Goal: Transaction & Acquisition: Download file/media

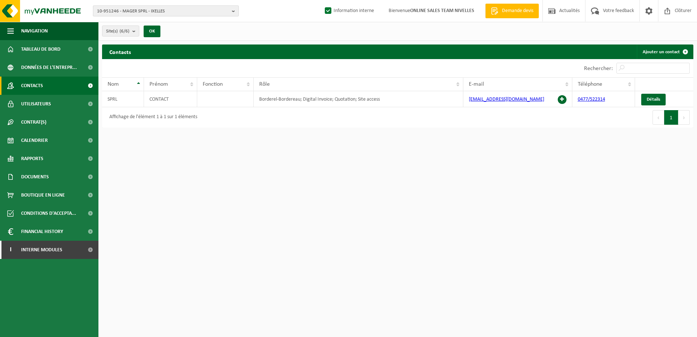
click at [236, 12] on b "button" at bounding box center [235, 11] width 7 height 10
type input "10-951347"
click at [161, 35] on strong "10-951347 - M&G GROUP - HERNE" at bounding box center [130, 33] width 67 height 5
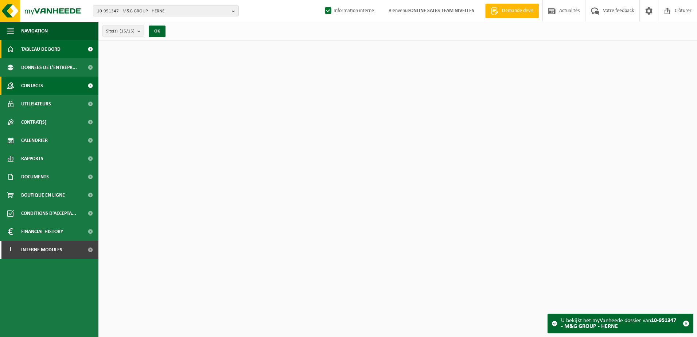
click at [49, 91] on link "Contacts" at bounding box center [49, 86] width 98 height 18
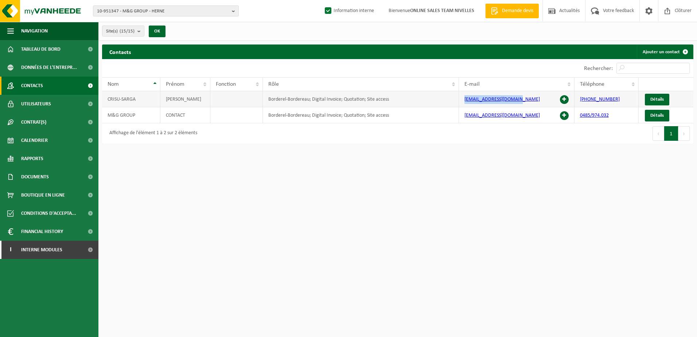
drag, startPoint x: 523, startPoint y: 99, endPoint x: 461, endPoint y: 97, distance: 61.6
click at [461, 97] on td "bvba.mggroup@gmail.com" at bounding box center [516, 99] width 115 height 16
copy link "bvba.mggroup@gmail.com"
click at [32, 174] on span "Documents" at bounding box center [35, 177] width 28 height 18
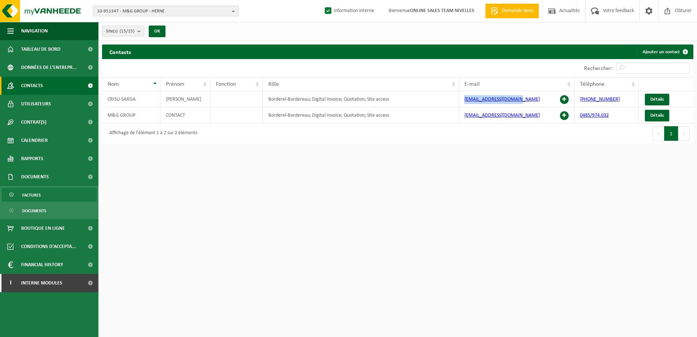
click at [73, 192] on link "Factures" at bounding box center [49, 195] width 95 height 14
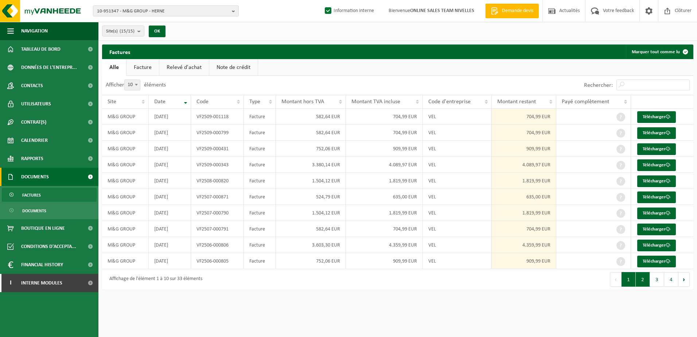
click at [642, 279] on button "2" at bounding box center [642, 279] width 14 height 15
click at [655, 285] on button "3" at bounding box center [657, 279] width 14 height 15
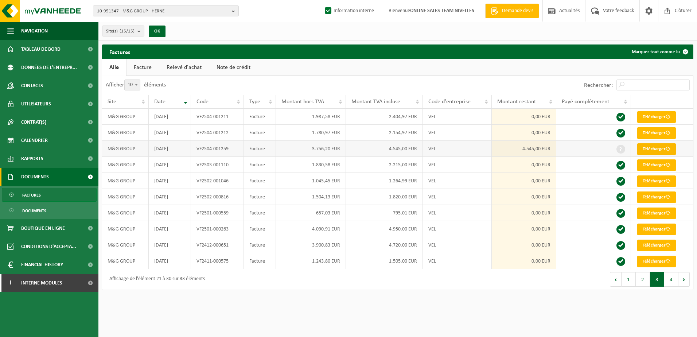
click at [659, 146] on link "Télécharger" at bounding box center [656, 149] width 39 height 12
click at [641, 279] on button "2" at bounding box center [642, 279] width 14 height 15
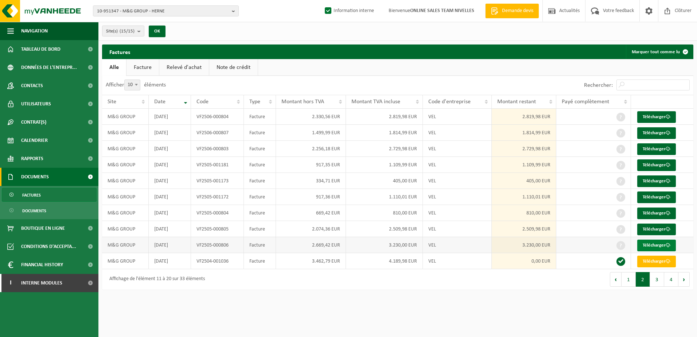
click at [667, 247] on span at bounding box center [667, 245] width 5 height 5
click at [643, 197] on link "Télécharger" at bounding box center [656, 197] width 39 height 12
click at [657, 115] on link "Télécharger" at bounding box center [656, 117] width 39 height 12
click at [651, 225] on link "Télécharger" at bounding box center [656, 229] width 39 height 12
click at [651, 247] on link "Télécharger" at bounding box center [656, 245] width 39 height 12
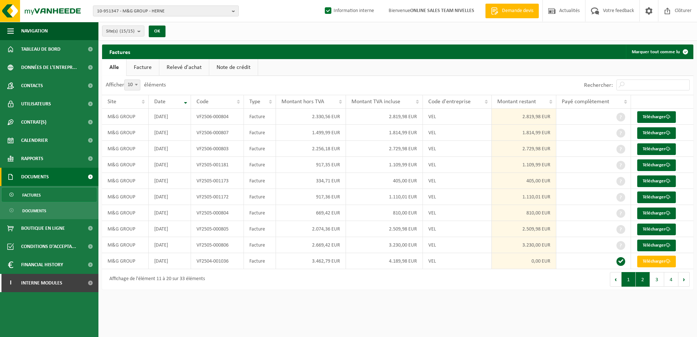
click at [625, 279] on button "1" at bounding box center [628, 279] width 14 height 15
click at [647, 214] on link "Télécharger" at bounding box center [656, 213] width 39 height 12
click at [234, 14] on b "button" at bounding box center [235, 11] width 7 height 10
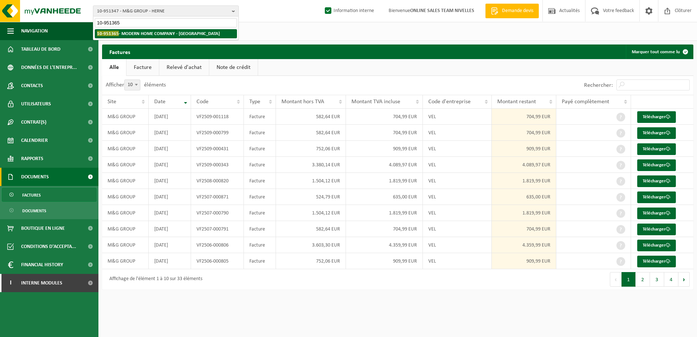
type input "10-951365"
click at [188, 31] on strong "10-951365 - MODERN HOME COMPANY - DILBEEK" at bounding box center [158, 33] width 123 height 5
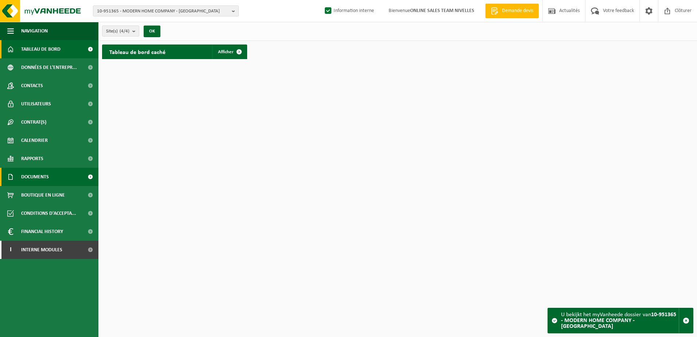
click at [78, 177] on link "Documents" at bounding box center [49, 177] width 98 height 18
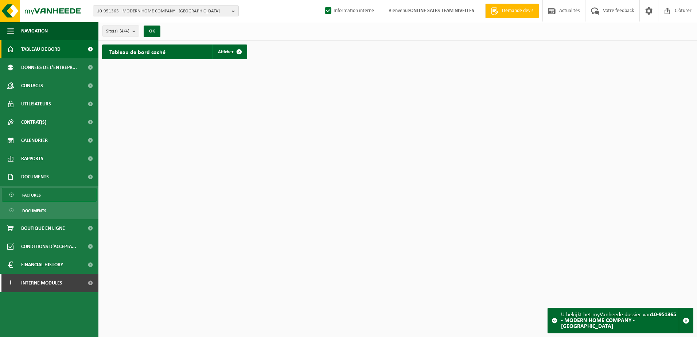
click at [78, 189] on link "Factures" at bounding box center [49, 195] width 95 height 14
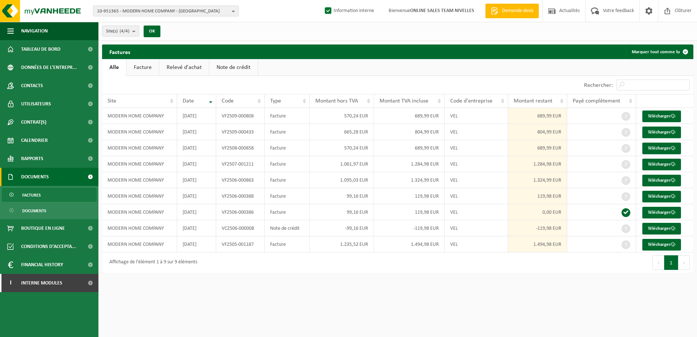
click at [239, 66] on link "Note de crédit" at bounding box center [233, 67] width 48 height 17
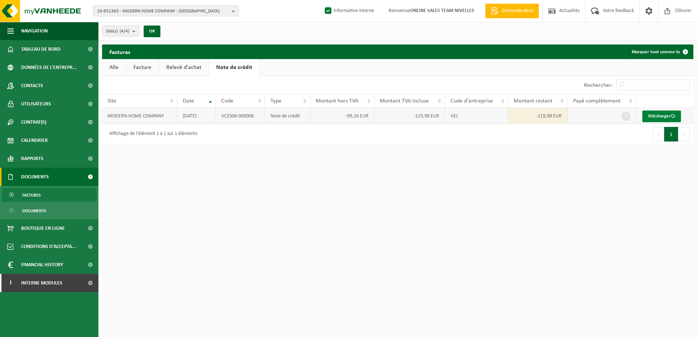
click at [645, 115] on link "Télécharger" at bounding box center [661, 116] width 39 height 12
click at [232, 13] on b "button" at bounding box center [235, 11] width 7 height 10
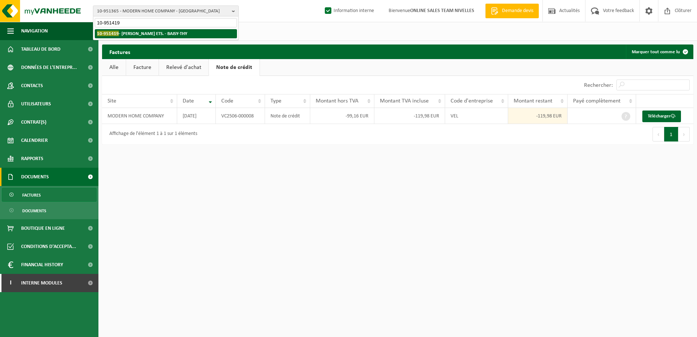
type input "10-951419"
click at [175, 35] on li "10-951419 - NESKENS ETS. - BAISY-THY" at bounding box center [166, 33] width 142 height 9
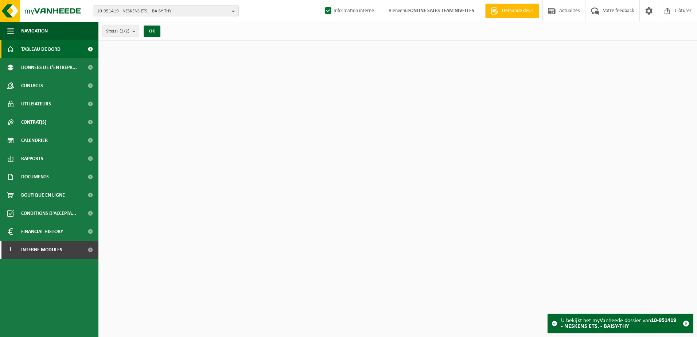
click at [50, 87] on link "Contacts" at bounding box center [49, 86] width 98 height 18
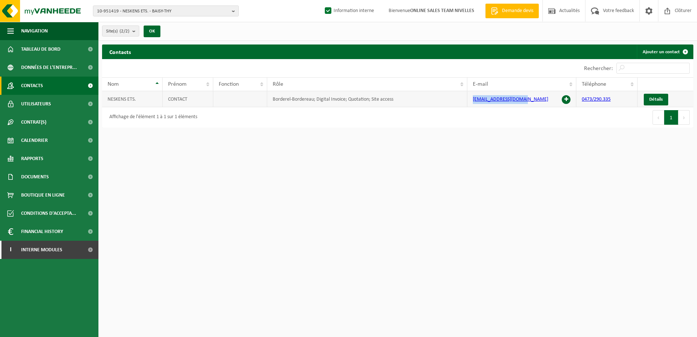
drag, startPoint x: 525, startPoint y: 100, endPoint x: 473, endPoint y: 100, distance: 52.1
click at [473, 100] on td "[EMAIL_ADDRESS][DOMAIN_NAME]" at bounding box center [521, 99] width 109 height 16
copy link "[EMAIL_ADDRESS][DOMAIN_NAME]"
drag, startPoint x: 54, startPoint y: 174, endPoint x: 51, endPoint y: 187, distance: 12.7
click at [54, 174] on link "Documents" at bounding box center [49, 177] width 98 height 18
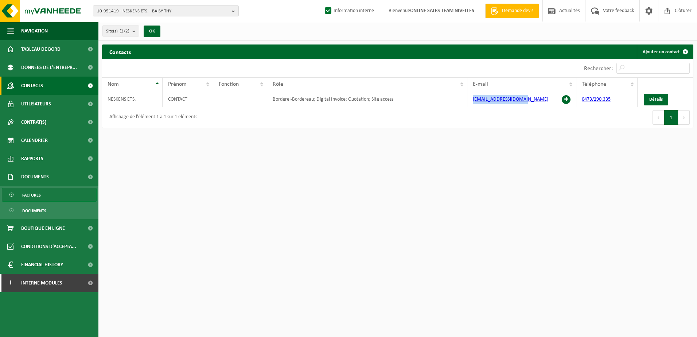
click at [51, 189] on link "Factures" at bounding box center [49, 195] width 95 height 14
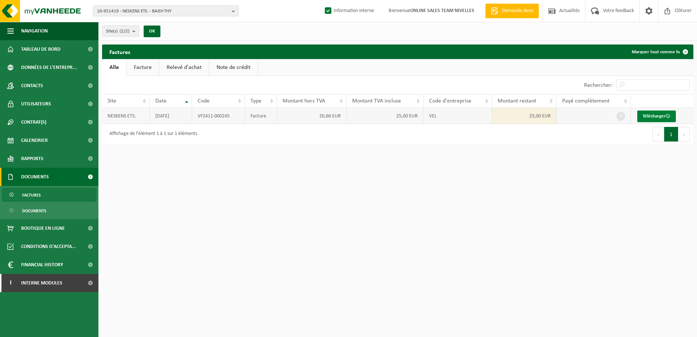
click at [659, 118] on link "Télécharger" at bounding box center [656, 116] width 39 height 12
click at [233, 14] on b "button" at bounding box center [235, 11] width 7 height 10
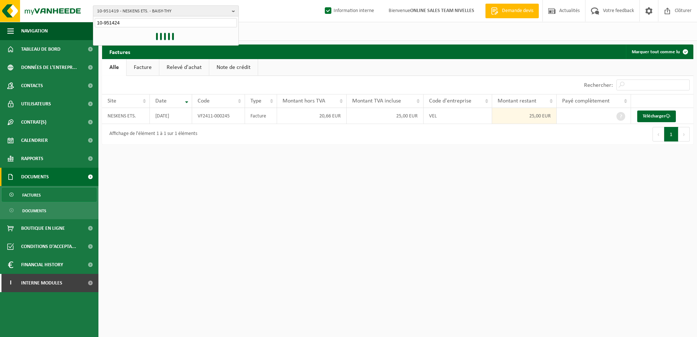
type input "10-951424"
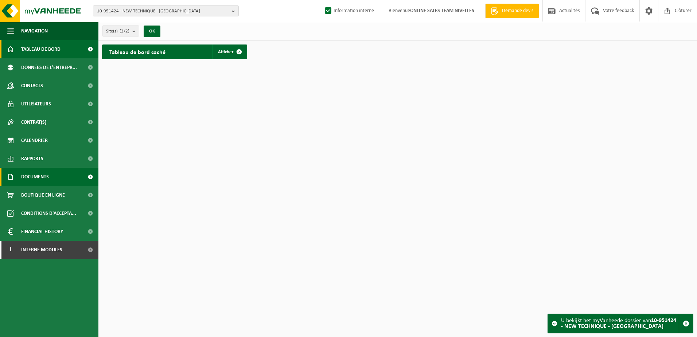
click at [55, 174] on link "Documents" at bounding box center [49, 177] width 98 height 18
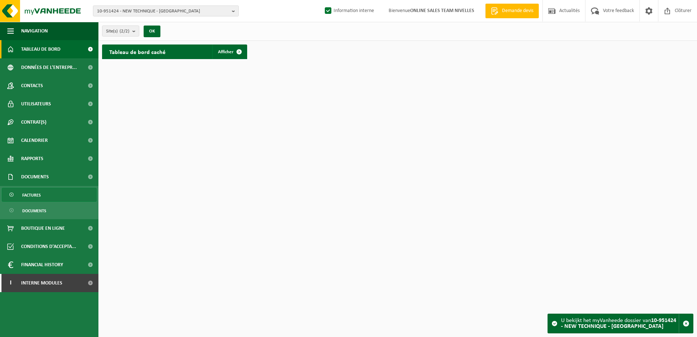
click at [52, 193] on link "Factures" at bounding box center [49, 195] width 95 height 14
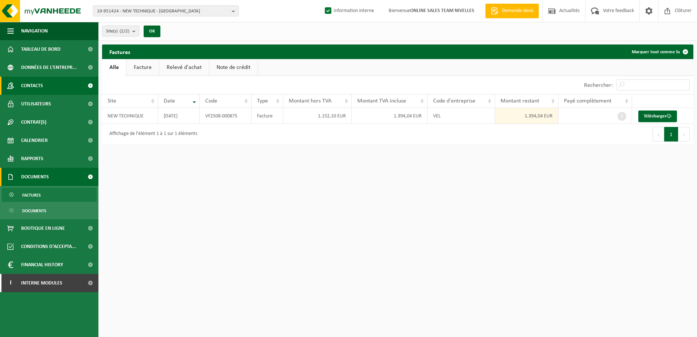
click at [44, 91] on link "Contacts" at bounding box center [49, 86] width 98 height 18
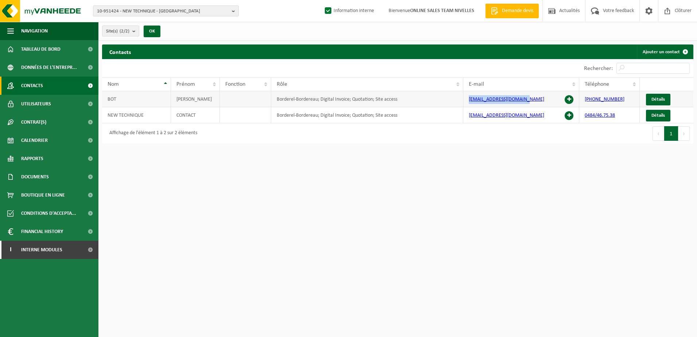
drag, startPoint x: 529, startPoint y: 99, endPoint x: 468, endPoint y: 99, distance: 60.1
click at [468, 99] on td "[EMAIL_ADDRESS][DOMAIN_NAME]" at bounding box center [521, 99] width 116 height 16
copy link "[EMAIL_ADDRESS][DOMAIN_NAME]"
click at [56, 175] on link "Documents" at bounding box center [49, 177] width 98 height 18
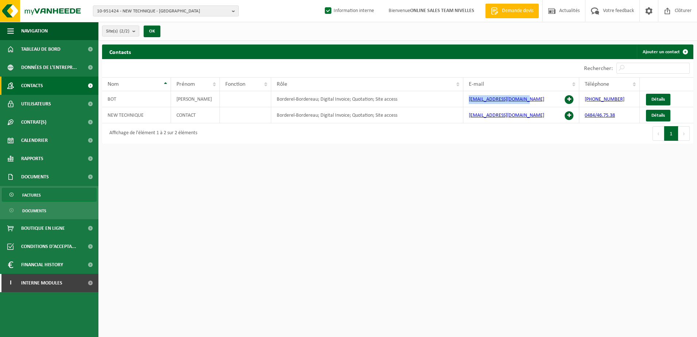
drag, startPoint x: 60, startPoint y: 189, endPoint x: 85, endPoint y: 189, distance: 25.1
click at [60, 189] on link "Factures" at bounding box center [49, 195] width 95 height 14
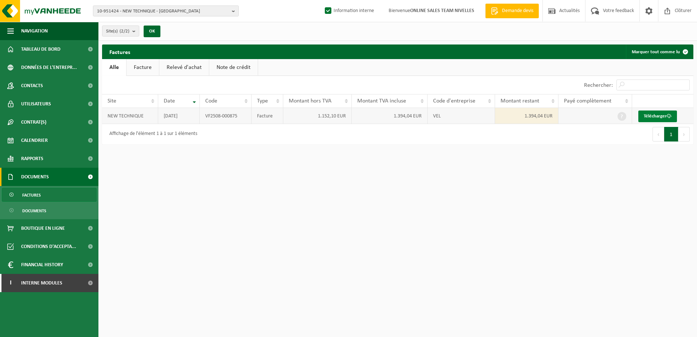
click at [662, 116] on link "Télécharger" at bounding box center [657, 116] width 39 height 12
click at [235, 13] on b "button" at bounding box center [235, 11] width 7 height 10
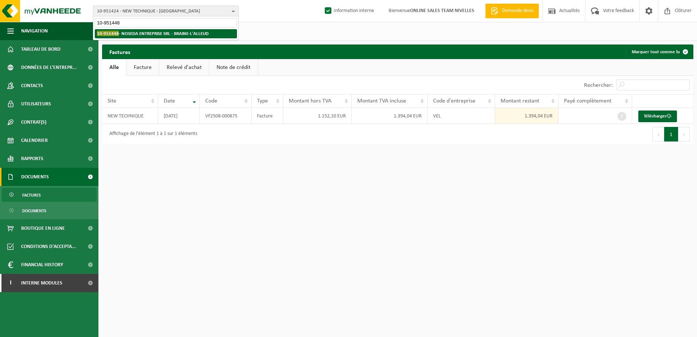
type input "10-951448"
click at [193, 31] on li "10-951448 - NOSEDA ENTREPRISE SRL - BRAINE-L'ALLEUD" at bounding box center [166, 33] width 142 height 9
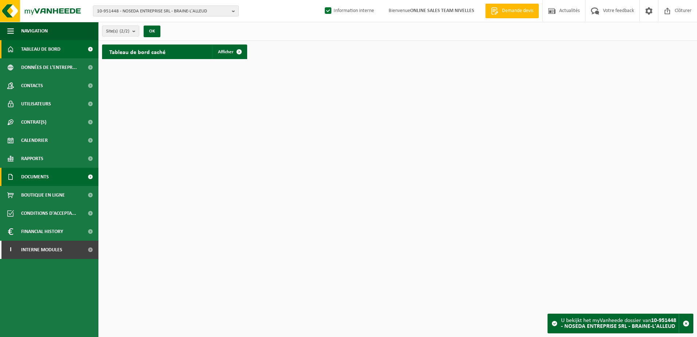
click at [56, 173] on link "Documents" at bounding box center [49, 177] width 98 height 18
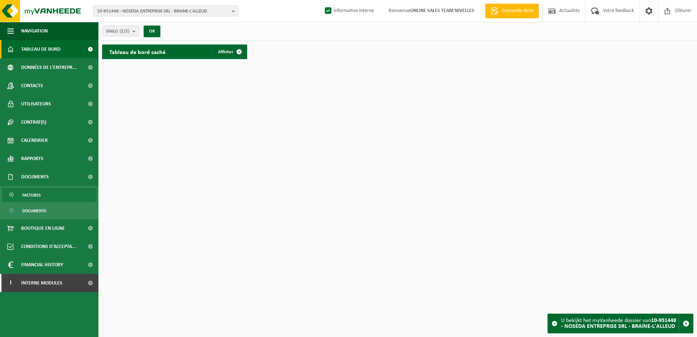
click at [56, 197] on link "Factures" at bounding box center [49, 195] width 95 height 14
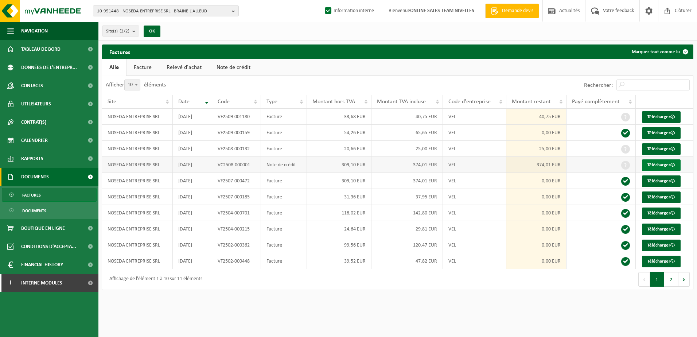
click at [651, 163] on link "Télécharger" at bounding box center [661, 165] width 39 height 12
click at [234, 10] on b "button" at bounding box center [235, 11] width 7 height 10
type input "10-951469"
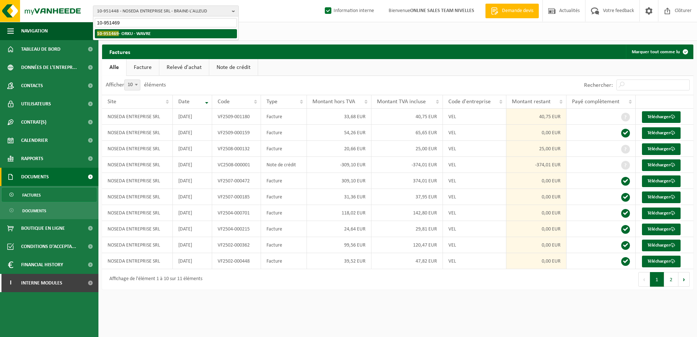
click at [169, 31] on li "10-951469 - ORKU - WAVRE" at bounding box center [166, 33] width 142 height 9
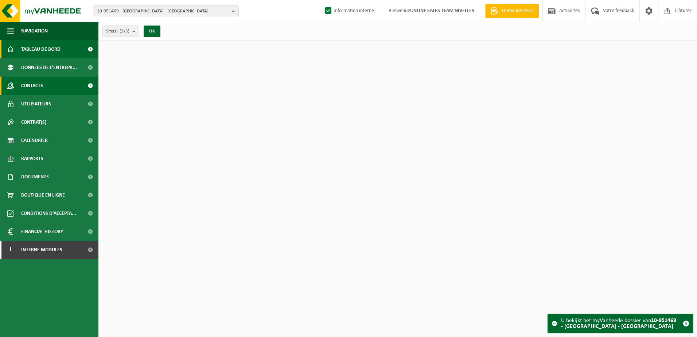
click at [50, 91] on link "Contacts" at bounding box center [49, 86] width 98 height 18
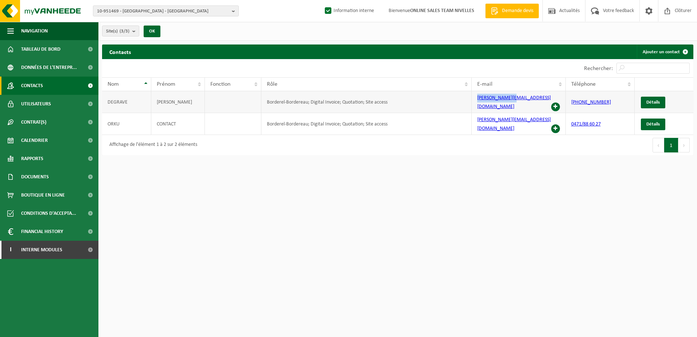
drag, startPoint x: 515, startPoint y: 99, endPoint x: 478, endPoint y: 99, distance: 37.9
click at [478, 99] on td "[PERSON_NAME][EMAIL_ADDRESS][DOMAIN_NAME]" at bounding box center [518, 102] width 94 height 22
copy link "[PERSON_NAME][EMAIL_ADDRESS][DOMAIN_NAME]"
drag, startPoint x: 34, startPoint y: 177, endPoint x: 47, endPoint y: 177, distance: 13.5
click at [35, 177] on span "Documents" at bounding box center [35, 177] width 28 height 18
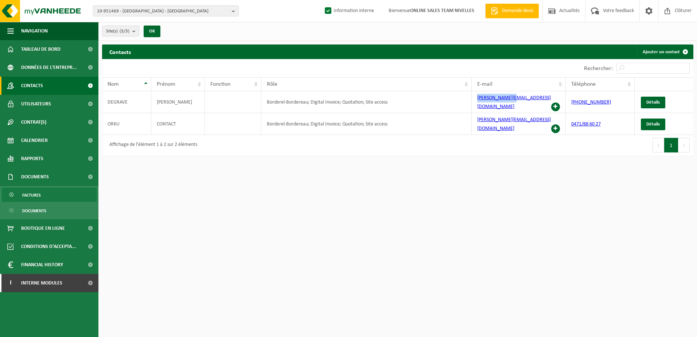
click at [24, 196] on span "Factures" at bounding box center [31, 195] width 19 height 14
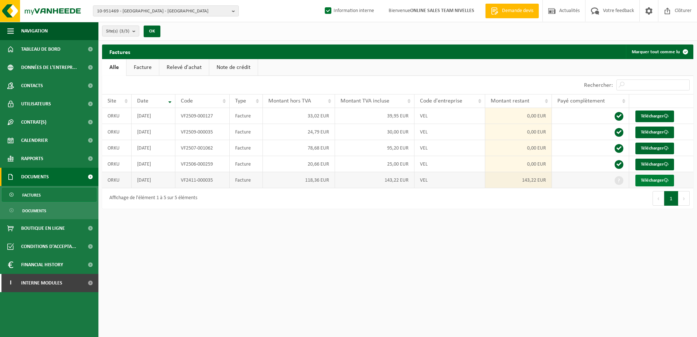
click at [657, 180] on link "Télécharger" at bounding box center [654, 180] width 39 height 12
click at [236, 12] on b "button" at bounding box center [235, 11] width 7 height 10
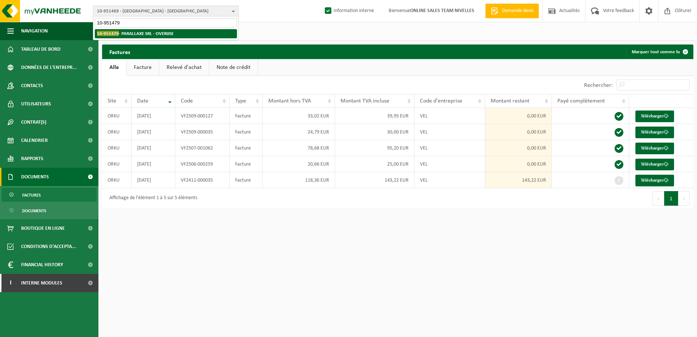
type input "10-951479"
click at [174, 34] on li "10-951479 - PARALLAXE SRL - OVERIJSE" at bounding box center [166, 33] width 142 height 9
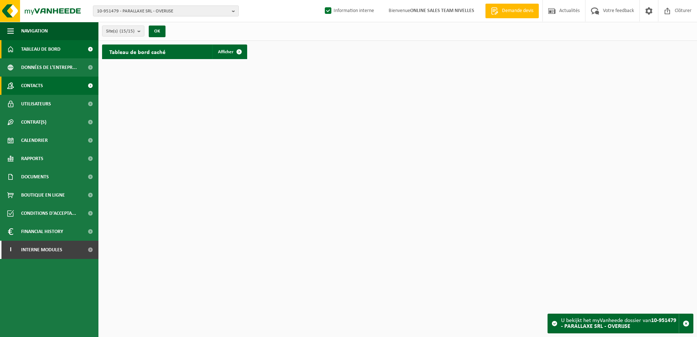
click at [41, 86] on span "Contacts" at bounding box center [32, 86] width 22 height 18
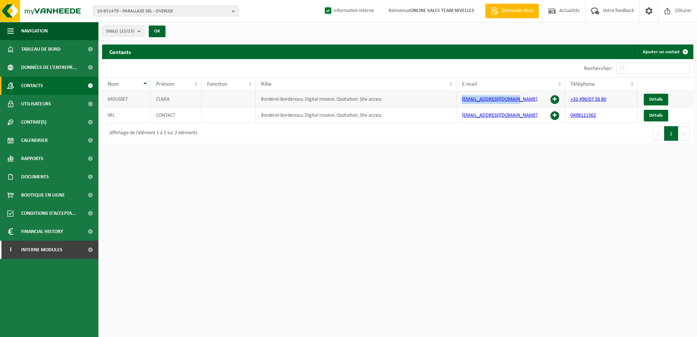
drag, startPoint x: 516, startPoint y: 102, endPoint x: 460, endPoint y: 102, distance: 55.4
click at [460, 102] on td "[EMAIL_ADDRESS][DOMAIN_NAME]" at bounding box center [510, 99] width 109 height 16
copy link "[EMAIL_ADDRESS][DOMAIN_NAME]"
click at [47, 176] on span "Documents" at bounding box center [35, 177] width 28 height 18
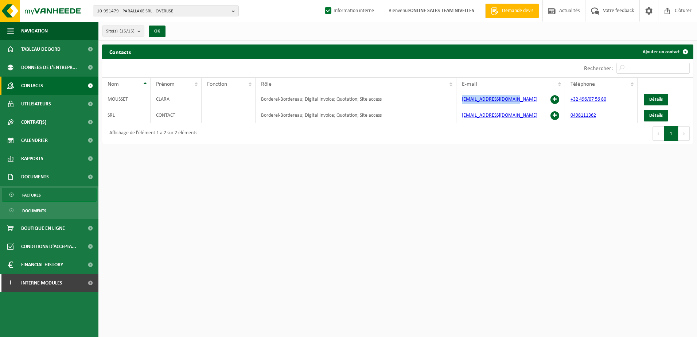
click at [52, 197] on link "Factures" at bounding box center [49, 195] width 95 height 14
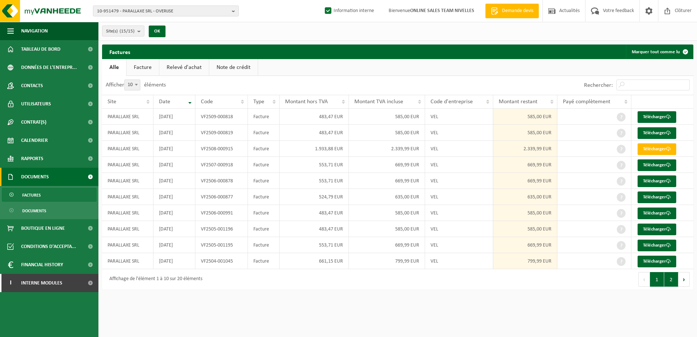
click at [671, 278] on button "2" at bounding box center [671, 279] width 14 height 15
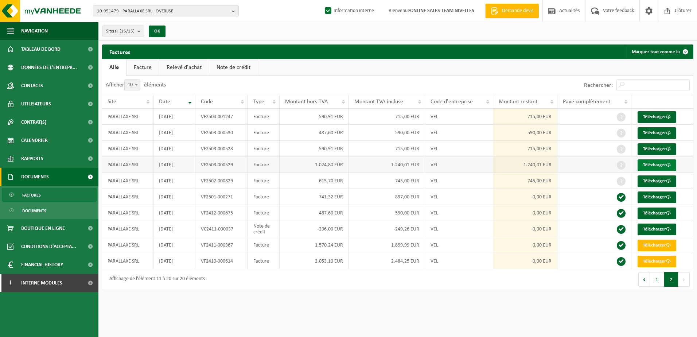
click at [641, 165] on link "Télécharger" at bounding box center [656, 165] width 39 height 12
click at [649, 131] on link "Télécharger" at bounding box center [656, 133] width 39 height 12
click at [655, 151] on link "Télécharger" at bounding box center [656, 149] width 39 height 12
click at [232, 15] on b "button" at bounding box center [235, 11] width 7 height 10
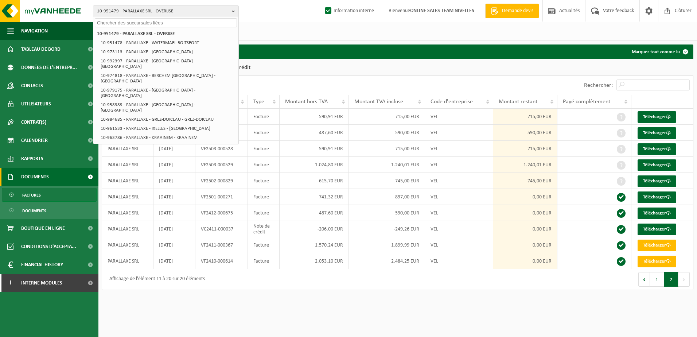
click at [222, 24] on input "text" at bounding box center [166, 22] width 142 height 9
paste input "10-951507"
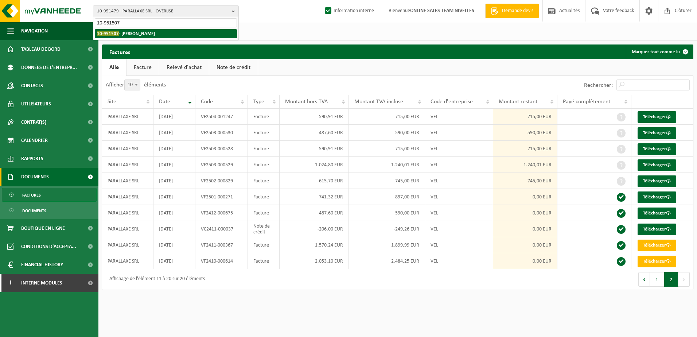
type input "10-951507"
click at [122, 36] on li "10-951507 - PIERARD WILLIAM - LOUPOIGNE" at bounding box center [166, 33] width 142 height 9
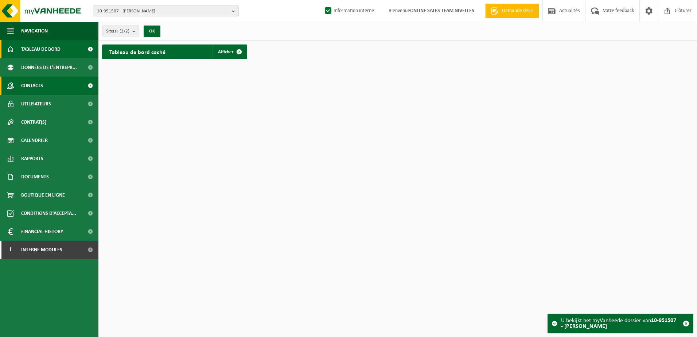
click at [54, 88] on link "Contacts" at bounding box center [49, 86] width 98 height 18
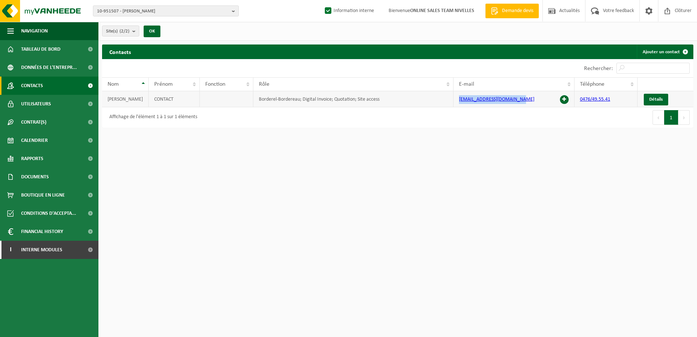
drag, startPoint x: 518, startPoint y: 100, endPoint x: 458, endPoint y: 98, distance: 59.8
click at [458, 98] on td "[EMAIL_ADDRESS][DOMAIN_NAME]" at bounding box center [513, 99] width 121 height 16
copy link "[EMAIL_ADDRESS][DOMAIN_NAME]"
drag, startPoint x: 38, startPoint y: 176, endPoint x: 38, endPoint y: 180, distance: 4.4
click at [38, 176] on span "Documents" at bounding box center [35, 177] width 28 height 18
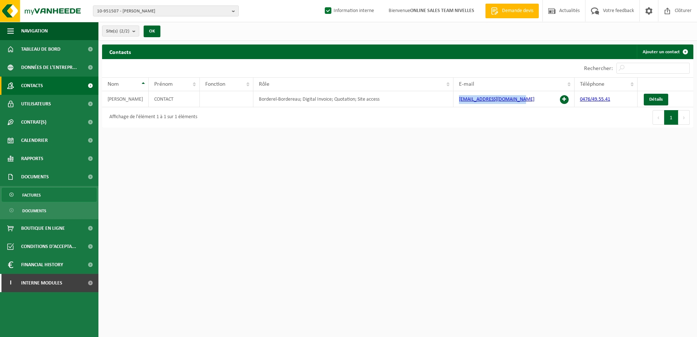
click at [38, 195] on span "Factures" at bounding box center [31, 195] width 19 height 14
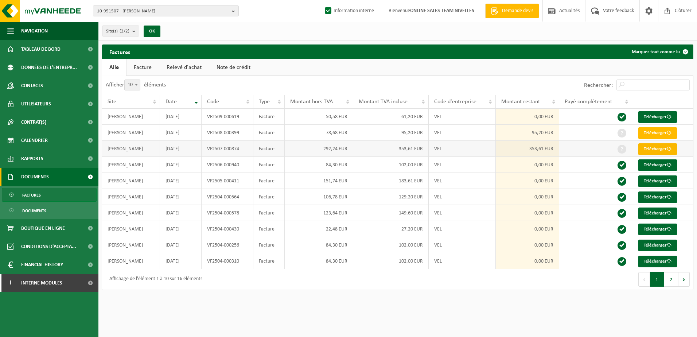
click at [647, 150] on link "Télécharger" at bounding box center [657, 149] width 39 height 12
click at [657, 131] on link "Télécharger" at bounding box center [657, 133] width 39 height 12
drag, startPoint x: 234, startPoint y: 11, endPoint x: 227, endPoint y: 15, distance: 7.4
click at [233, 11] on b "button" at bounding box center [235, 11] width 7 height 10
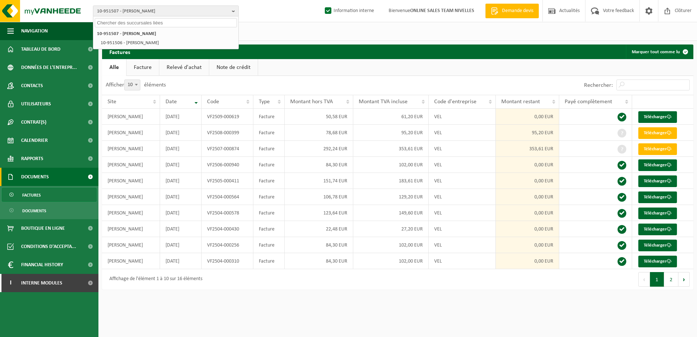
click at [215, 21] on input "text" at bounding box center [166, 22] width 142 height 9
paste input "10-951510"
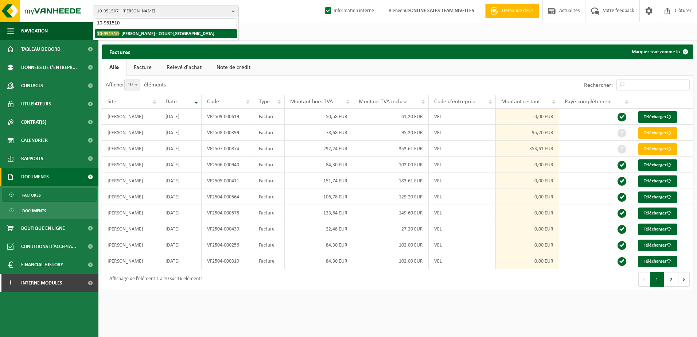
type input "10-951510"
click at [199, 32] on strong "10-951510 - PIERREUX CARRELAGE - COURT-SAINT-ETIENNE" at bounding box center [155, 33] width 117 height 5
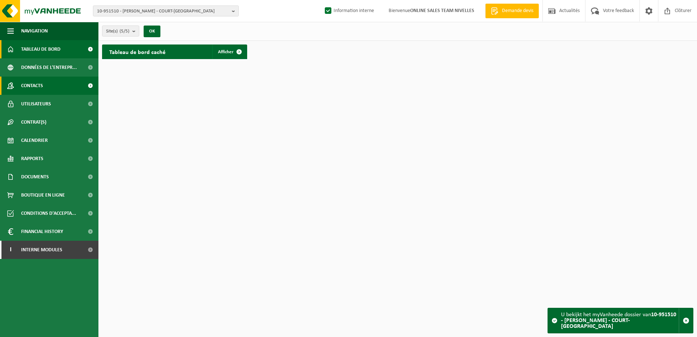
click at [43, 86] on span "Contacts" at bounding box center [32, 86] width 22 height 18
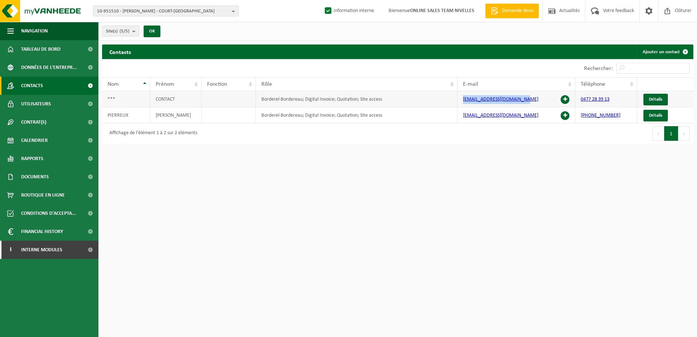
drag, startPoint x: 522, startPoint y: 100, endPoint x: 463, endPoint y: 99, distance: 59.0
click at [463, 99] on td "info@carrelagepierreux.be" at bounding box center [516, 99] width 118 height 16
copy link "info@carrelagepierreux.be"
click at [233, 12] on b "button" at bounding box center [235, 11] width 7 height 10
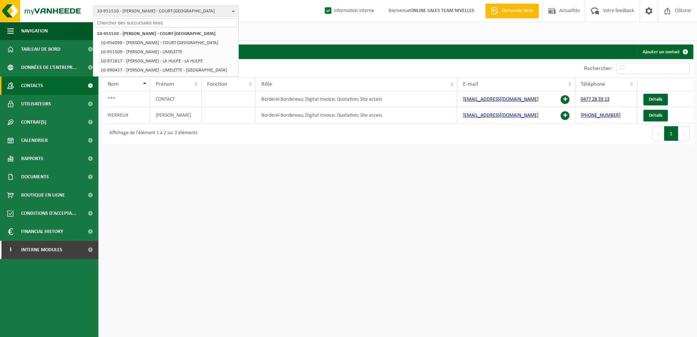
click at [207, 25] on input "text" at bounding box center [166, 22] width 142 height 9
paste input "10-951534"
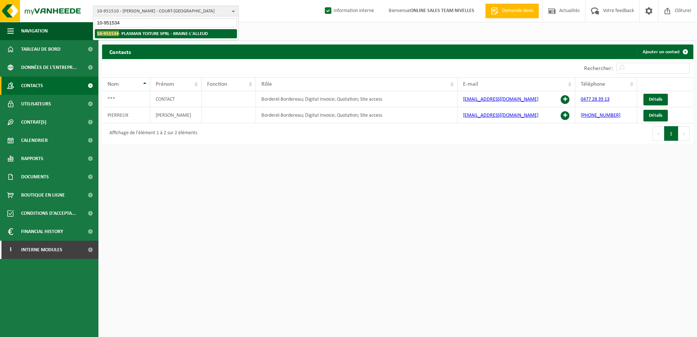
type input "10-951534"
click at [205, 32] on strong "10-951534 - PLASMAN TOITURE SPRL - BRAINE-L'ALLEUD" at bounding box center [152, 33] width 111 height 5
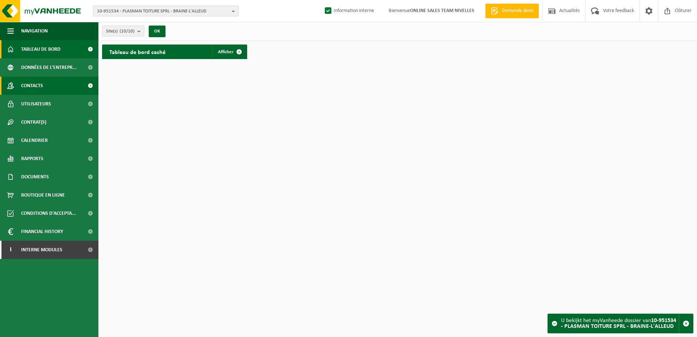
click at [60, 88] on link "Contacts" at bounding box center [49, 86] width 98 height 18
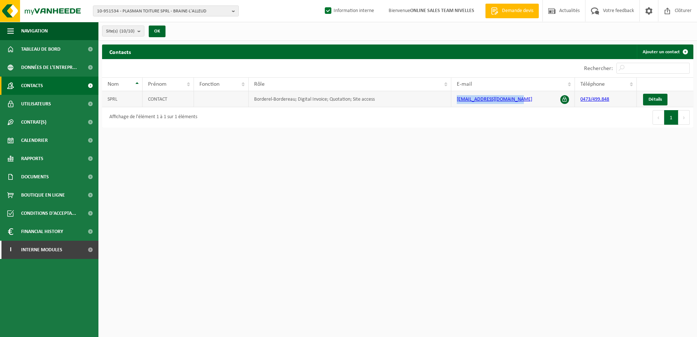
drag, startPoint x: 519, startPoint y: 99, endPoint x: 454, endPoint y: 92, distance: 65.9
click at [454, 92] on td "[EMAIL_ADDRESS][DOMAIN_NAME]" at bounding box center [513, 99] width 124 height 16
copy link "toiture.plasman@gmail.com"
click at [56, 179] on link "Documents" at bounding box center [49, 177] width 98 height 18
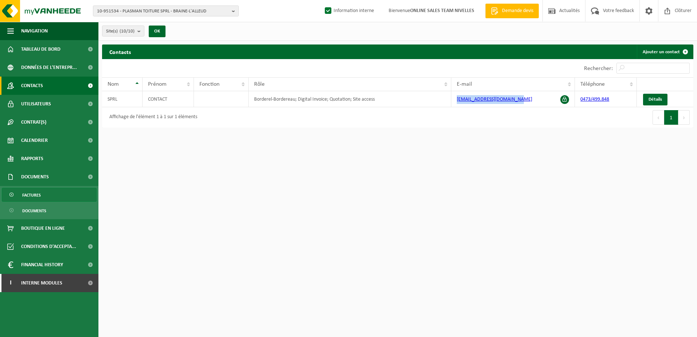
click at [58, 193] on link "Factures" at bounding box center [49, 195] width 95 height 14
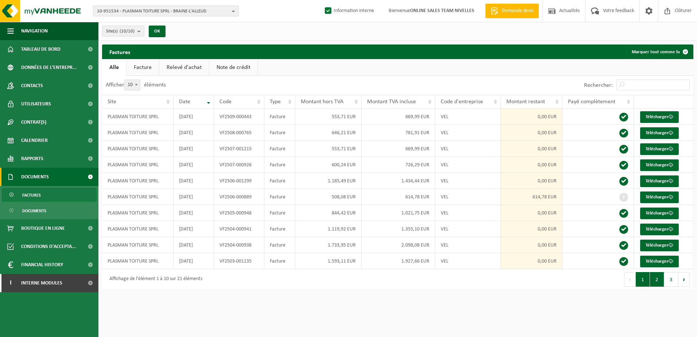
click at [657, 279] on button "2" at bounding box center [657, 279] width 14 height 15
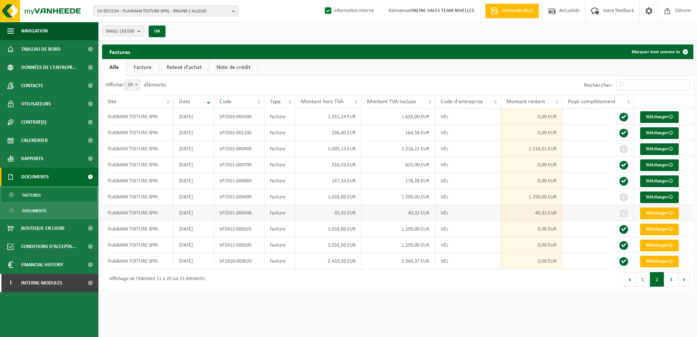
click at [664, 214] on link "Télécharger" at bounding box center [659, 213] width 39 height 12
click at [658, 197] on link "Télécharger" at bounding box center [659, 197] width 39 height 12
click at [663, 147] on link "Télécharger" at bounding box center [659, 149] width 39 height 12
click at [646, 279] on button "1" at bounding box center [642, 279] width 14 height 15
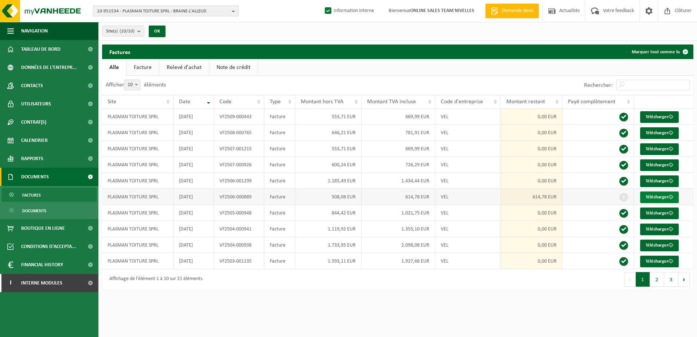
click at [650, 196] on link "Télécharger" at bounding box center [659, 197] width 39 height 12
